Goal: Transaction & Acquisition: Register for event/course

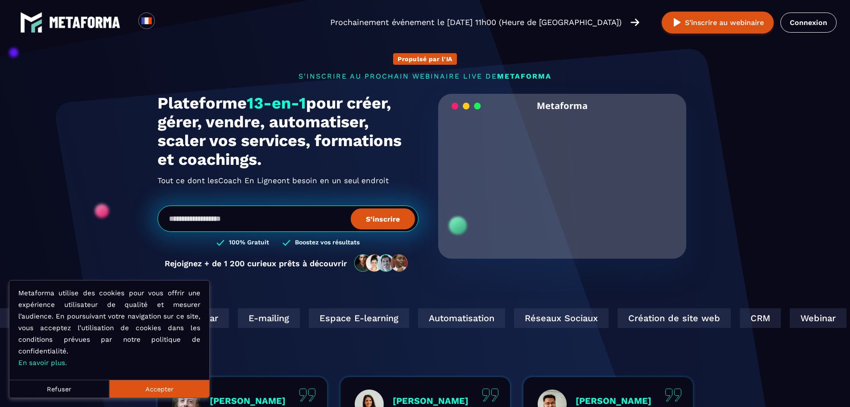
click at [149, 390] on button "Accepter" at bounding box center [159, 388] width 100 height 18
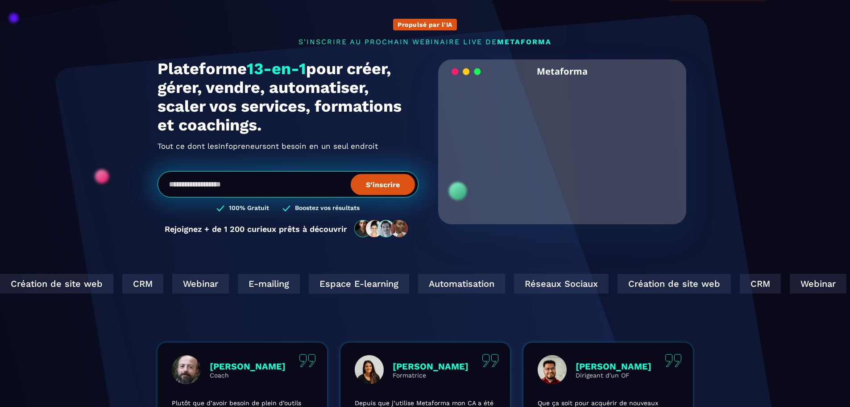
scroll to position [165, 0]
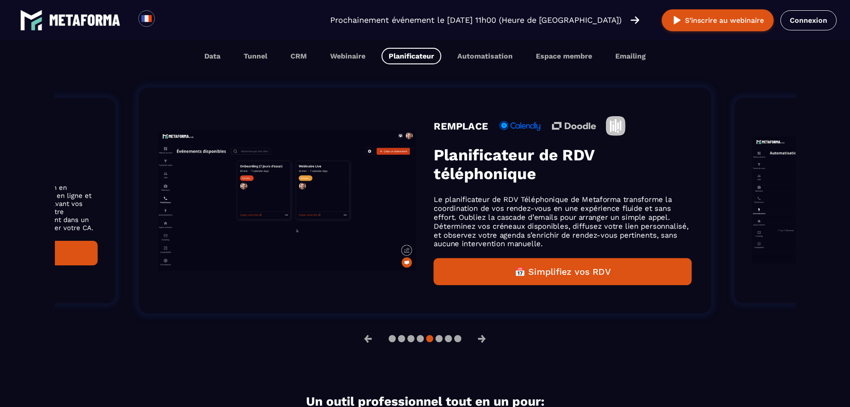
scroll to position [577, 0]
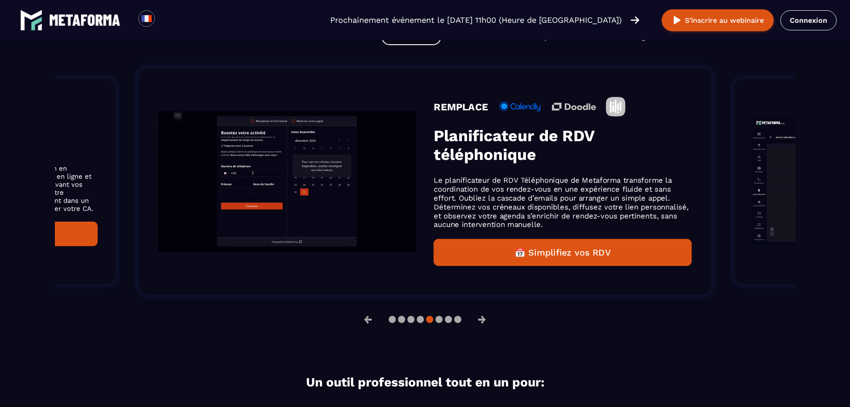
click at [457, 326] on div "← →" at bounding box center [425, 318] width 741 height 21
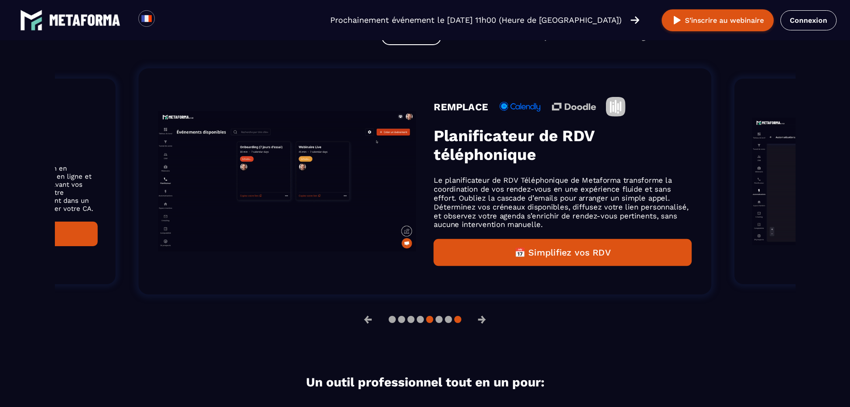
click at [457, 323] on button at bounding box center [457, 319] width 7 height 7
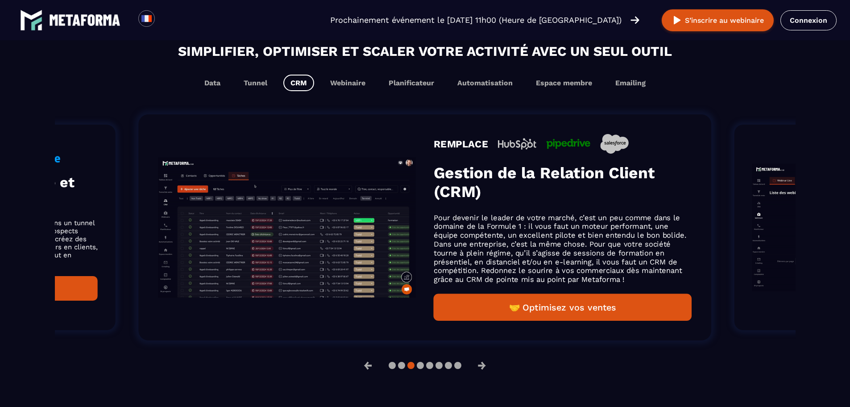
scroll to position [536, 0]
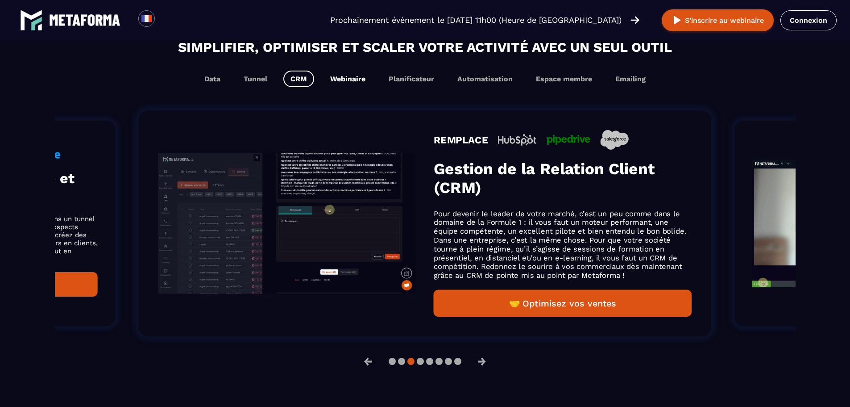
click at [358, 80] on button "Webinaire" at bounding box center [348, 79] width 50 height 17
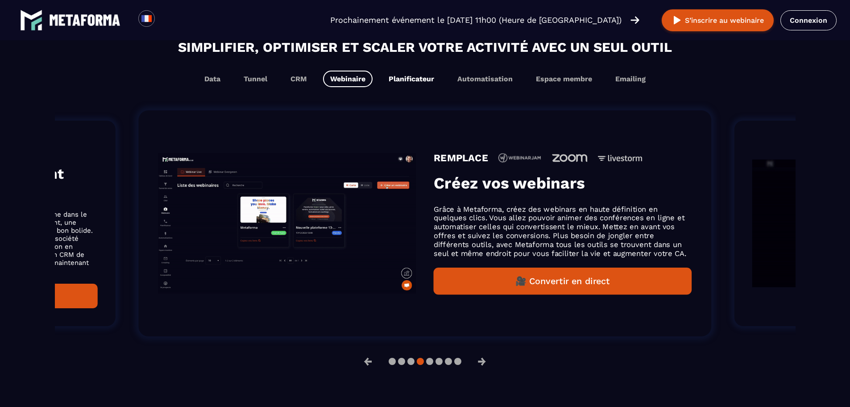
scroll to position [550, 0]
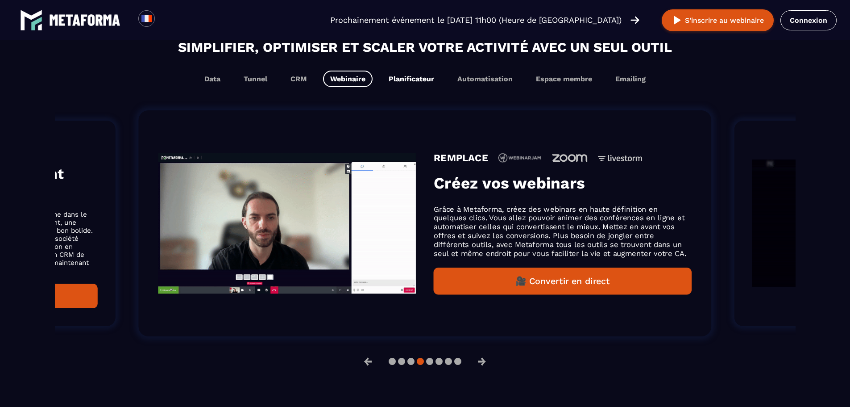
click at [423, 82] on button "Planificateur" at bounding box center [412, 79] width 60 height 17
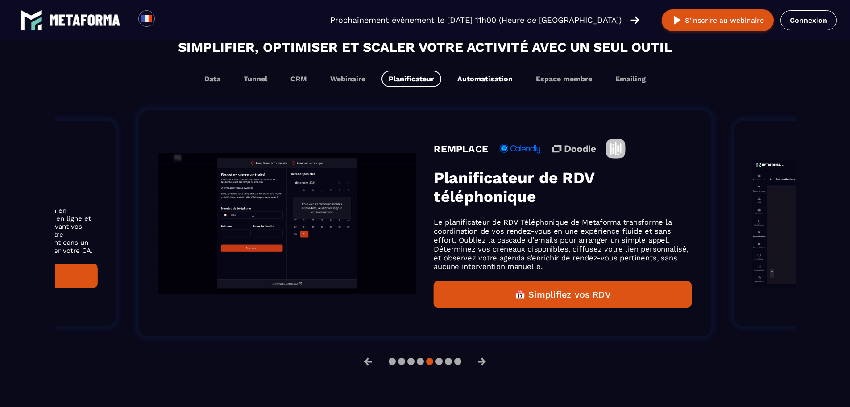
click at [471, 79] on button "Automatisation" at bounding box center [485, 79] width 70 height 17
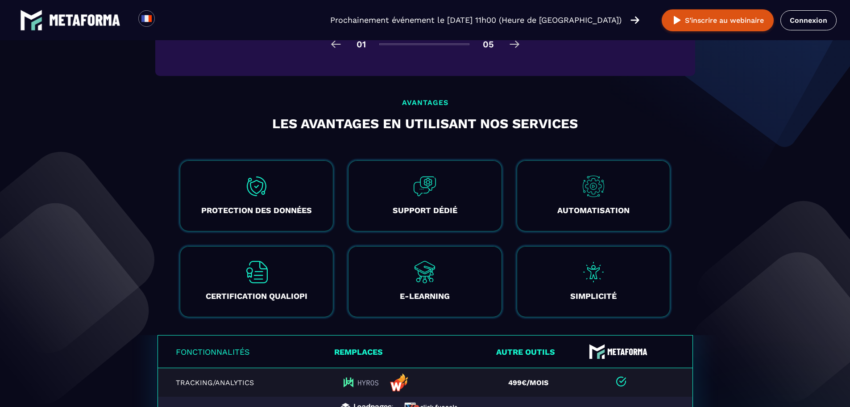
scroll to position [1509, 0]
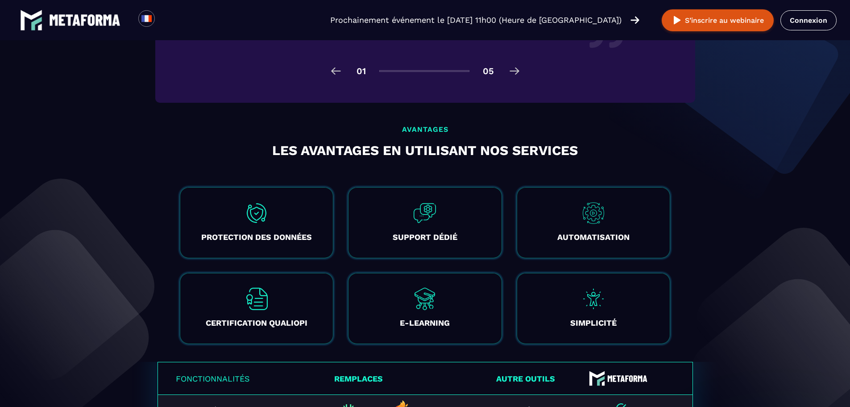
drag, startPoint x: 847, startPoint y: 191, endPoint x: 846, endPoint y: 180, distance: 11.7
click at [846, 181] on section "avantages Les avantages en utilisant nos services PROTECTION DES DONNÉES Il est…" at bounding box center [425, 243] width 850 height 237
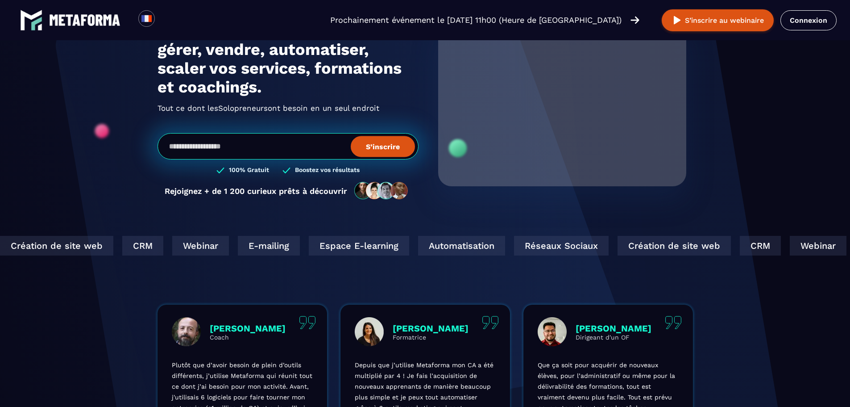
scroll to position [30, 0]
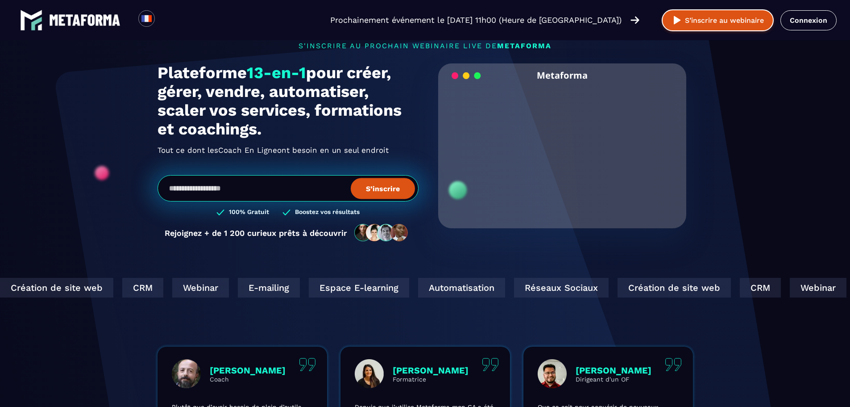
click at [742, 22] on button "S’inscrire au webinaire" at bounding box center [718, 20] width 112 height 22
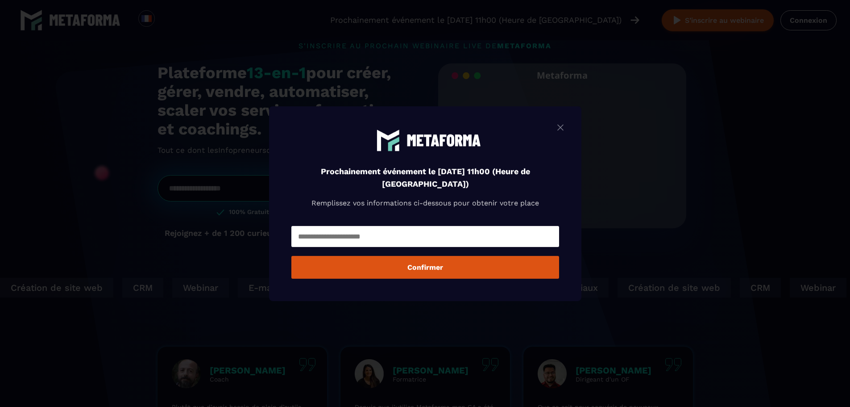
click at [556, 130] on div "Prochainement événement le [DATE] 11h00 (Heure de [GEOGRAPHIC_DATA]) Remplissez…" at bounding box center [425, 175] width 268 height 95
click at [566, 125] on img "Modal window" at bounding box center [560, 126] width 11 height 11
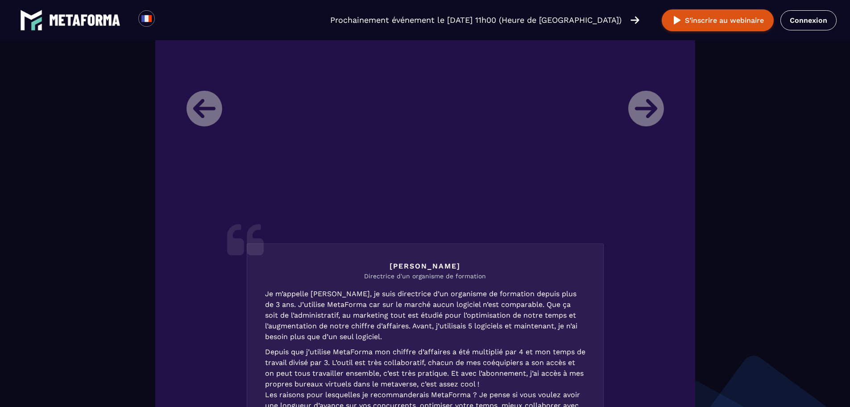
scroll to position [1085, 0]
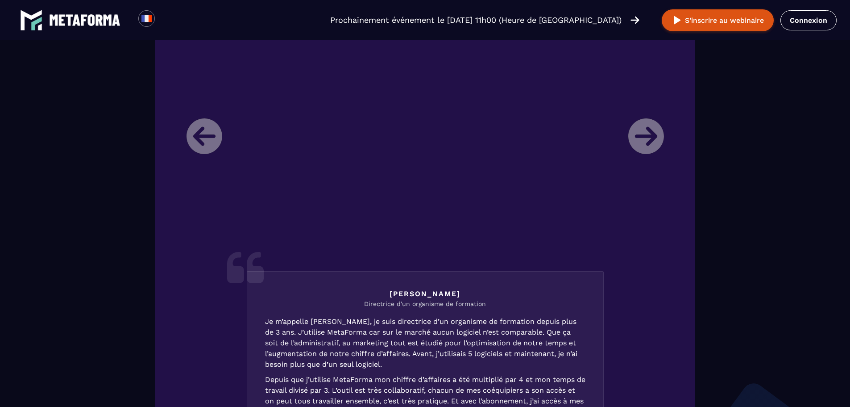
click at [652, 139] on li "[PERSON_NAME] Directrice d'un organisme de formation Je m’appelle [PERSON_NAME]…" at bounding box center [425, 269] width 491 height 465
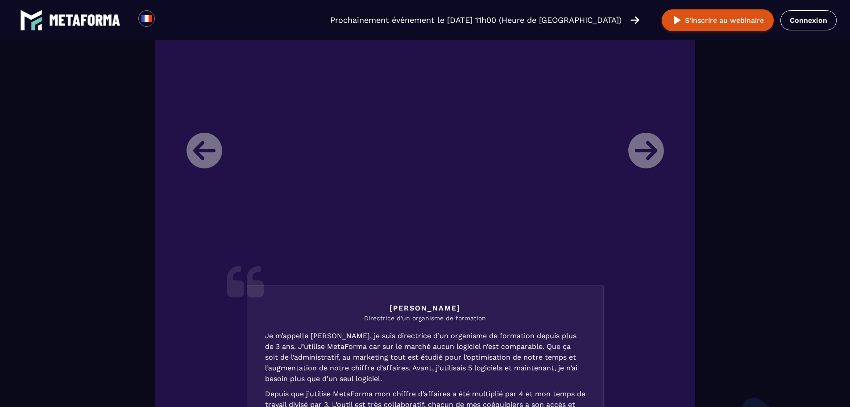
click at [196, 140] on li "[PERSON_NAME] Directrice d'un organisme de formation Je m’appelle [PERSON_NAME]…" at bounding box center [425, 283] width 491 height 465
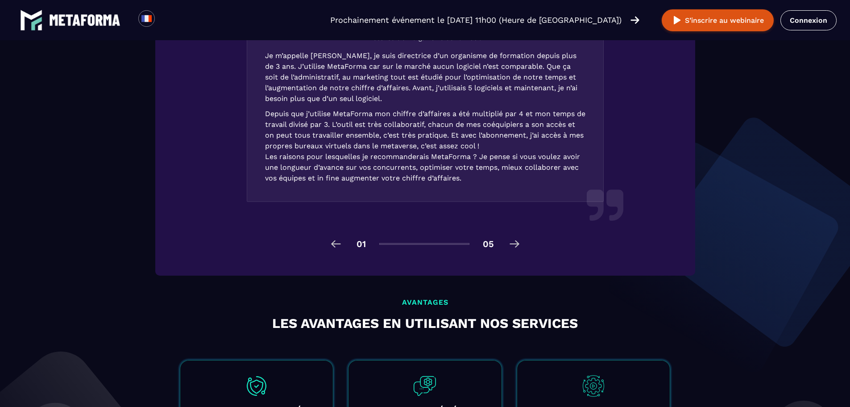
scroll to position [1339, 0]
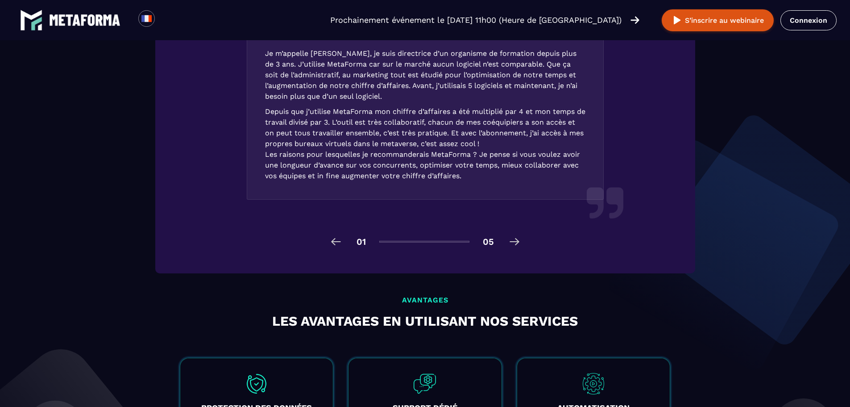
click at [505, 241] on div "01 05" at bounding box center [425, 241] width 491 height 14
click at [512, 241] on img at bounding box center [514, 241] width 14 height 14
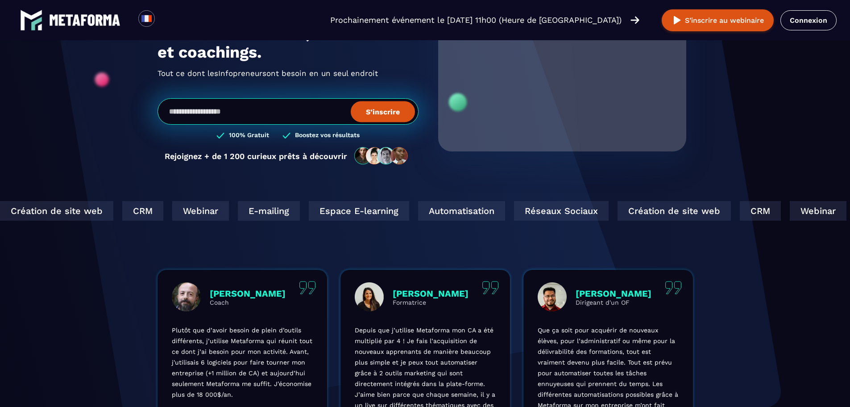
scroll to position [0, 0]
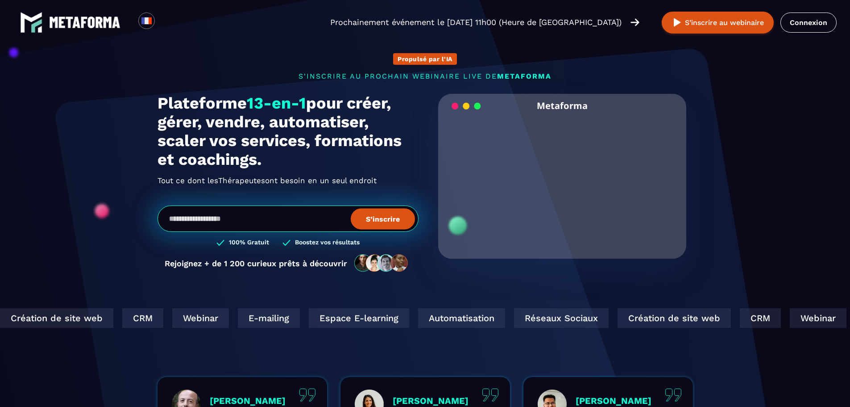
click at [363, 224] on button "S’inscrire" at bounding box center [383, 218] width 64 height 21
drag, startPoint x: 280, startPoint y: 223, endPoint x: 314, endPoint y: 225, distance: 33.5
click at [280, 223] on input "email" at bounding box center [288, 218] width 261 height 26
type input "**********"
click at [398, 216] on button "S’inscrire" at bounding box center [383, 218] width 64 height 21
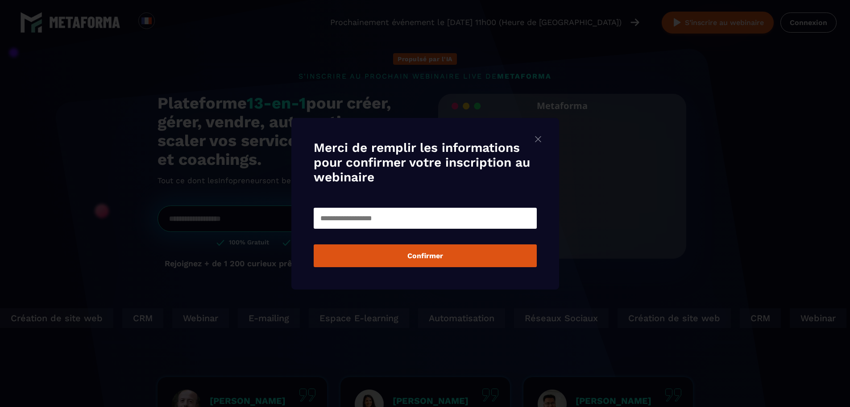
click at [541, 139] on img "Modal window" at bounding box center [538, 138] width 11 height 11
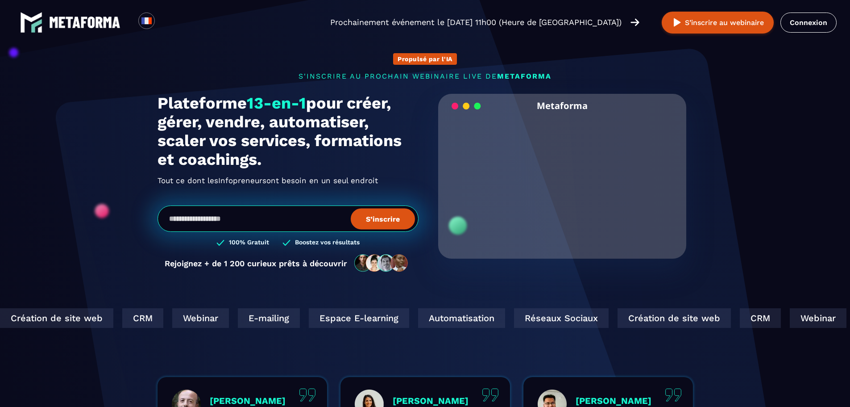
click at [327, 160] on h1 "Plateforme 13-en-1 pour créer, gérer, vendre, automatiser, scaler vos services,…" at bounding box center [288, 131] width 261 height 75
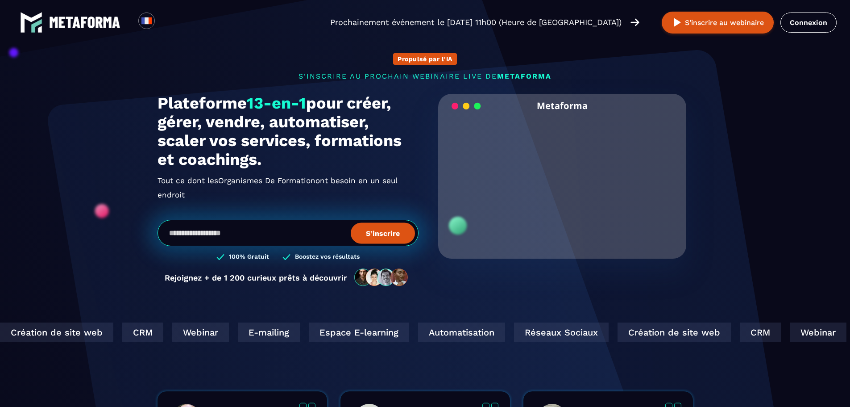
click at [224, 236] on input "email" at bounding box center [288, 233] width 261 height 26
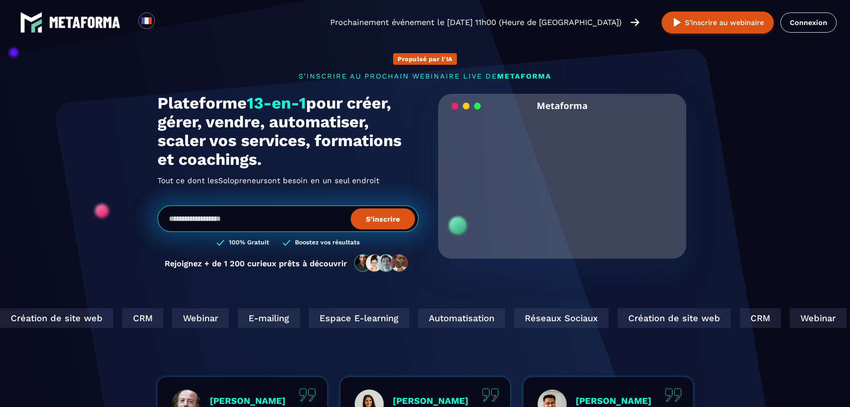
drag, startPoint x: 185, startPoint y: 193, endPoint x: 160, endPoint y: 105, distance: 91.5
click at [160, 105] on div "Plateforme 13-en-1 pour créer, gérer, vendre, automatiser, scaler vos services,…" at bounding box center [288, 141] width 261 height 94
click at [310, 188] on div "Plateforme 13-en-1 pour créer, gérer, vendre, automatiser, scaler vos services,…" at bounding box center [288, 187] width 261 height 187
click at [161, 136] on h1 "Plateforme 13-en-1 pour créer, gérer, vendre, automatiser, scaler vos services,…" at bounding box center [288, 131] width 261 height 75
click at [415, 100] on h1 "Plateforme 13-en-1 pour créer, gérer, vendre, automatiser, scaler vos services,…" at bounding box center [288, 131] width 261 height 75
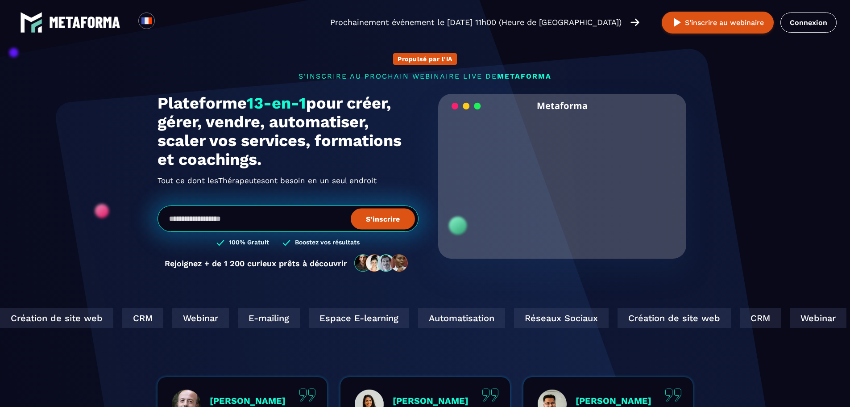
click at [234, 187] on span "Agences" at bounding box center [233, 186] width 31 height 14
click at [228, 213] on input "email" at bounding box center [288, 218] width 261 height 26
click at [140, 90] on section "Propulsé par l'IA s'inscrire au prochain webinaire live de METAFORMA Prochainem…" at bounding box center [425, 286] width 850 height 573
click at [336, 78] on p "s'inscrire au prochain webinaire live de METAFORMA" at bounding box center [426, 76] width 536 height 8
click at [455, 107] on img at bounding box center [466, 106] width 29 height 8
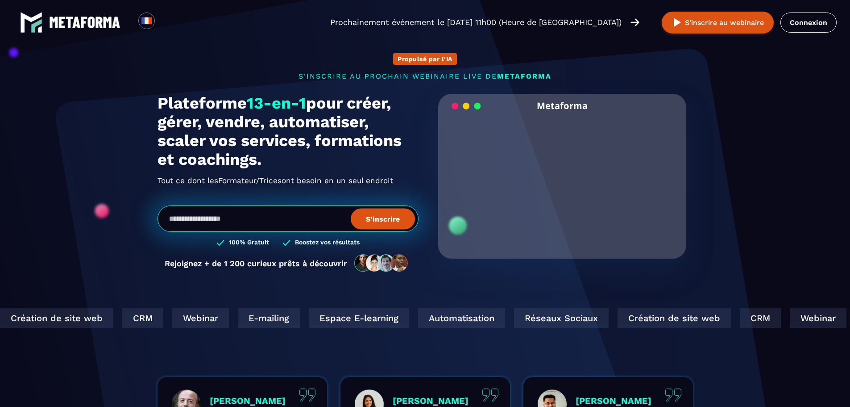
click at [465, 107] on img at bounding box center [466, 106] width 29 height 8
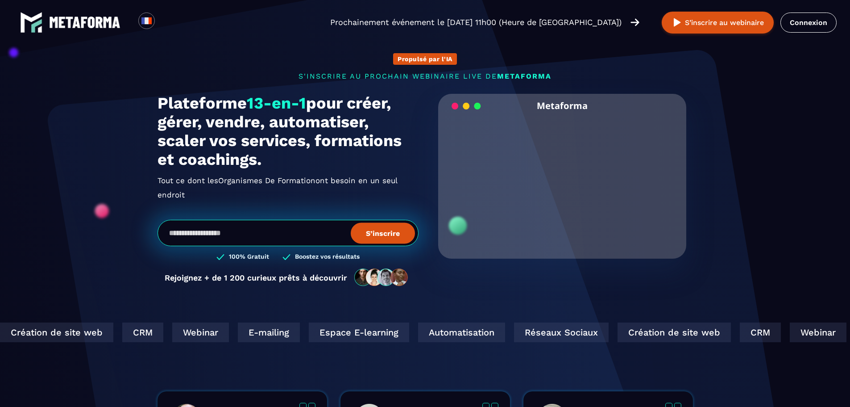
drag, startPoint x: 186, startPoint y: 193, endPoint x: 144, endPoint y: 85, distance: 115.4
click at [144, 85] on section "Propulsé par l'IA s'inscrire au prochain webinaire live de METAFORMA Prochainem…" at bounding box center [425, 293] width 850 height 587
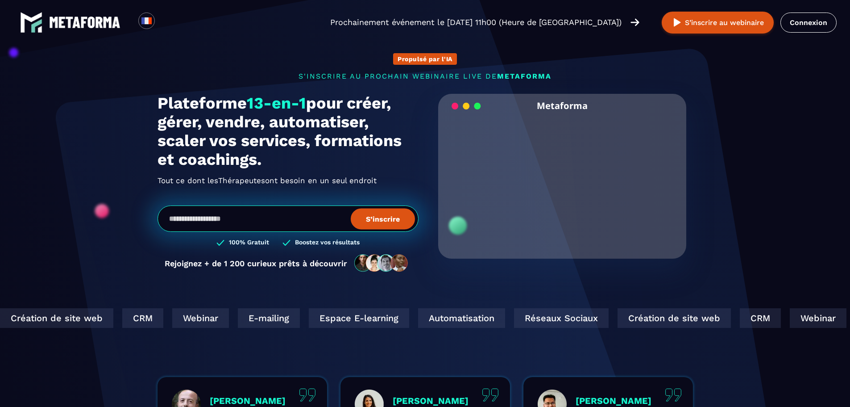
click at [210, 145] on h1 "Plateforme 13-en-1 pour créer, gérer, vendre, automatiser, scaler vos services,…" at bounding box center [288, 131] width 261 height 75
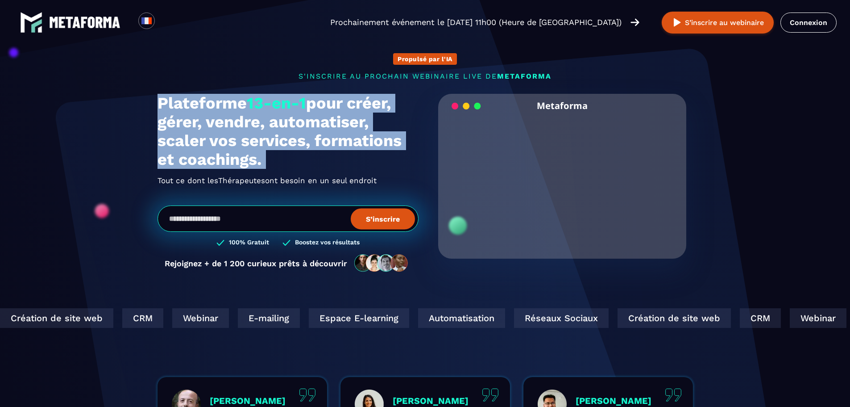
click at [210, 145] on h1 "Plateforme 13-en-1 pour créer, gérer, vendre, automatiser, scaler vos services,…" at bounding box center [288, 131] width 261 height 75
click at [245, 82] on div "Propulsé par l'IA s'inscrire au prochain webinaire live de METAFORMA Prochainem…" at bounding box center [425, 158] width 553 height 246
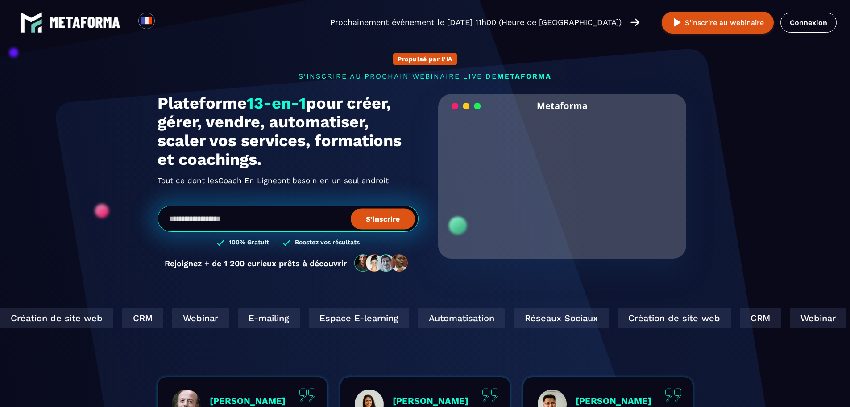
drag, startPoint x: 265, startPoint y: 163, endPoint x: 151, endPoint y: 101, distance: 129.4
click at [151, 101] on div "Propulsé par l'IA s'inscrire au prochain webinaire live de METAFORMA Prochainem…" at bounding box center [425, 158] width 553 height 246
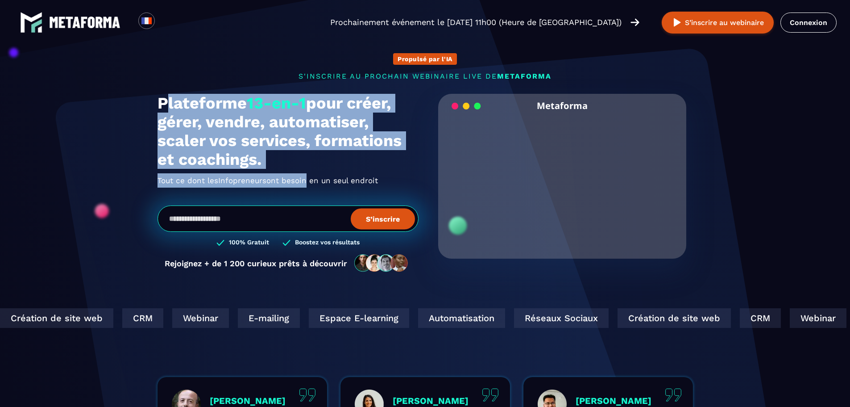
drag, startPoint x: 306, startPoint y: 179, endPoint x: 169, endPoint y: 104, distance: 156.1
click at [169, 104] on div "Plateforme 13-en-1 pour créer, gérer, vendre, automatiser, scaler vos services,…" at bounding box center [288, 141] width 261 height 94
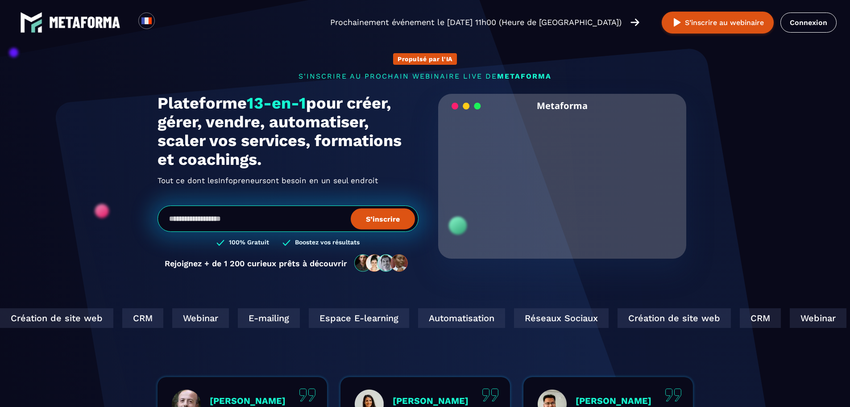
click at [155, 102] on div "Propulsé par l'IA s'inscrire au prochain webinaire live de METAFORMA Prochainem…" at bounding box center [425, 158] width 553 height 246
